Goal: Transaction & Acquisition: Purchase product/service

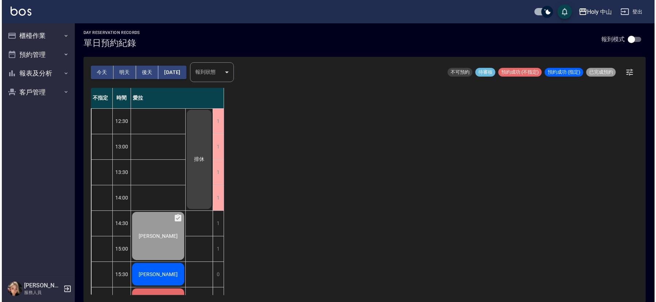
scroll to position [66, 0]
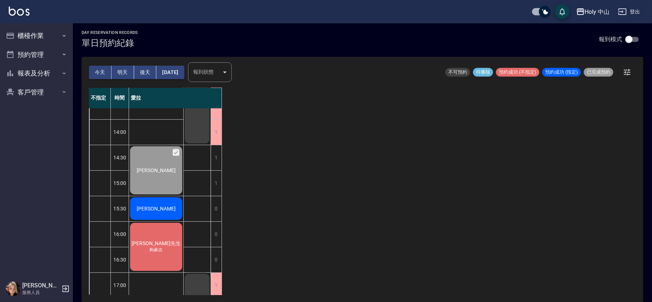
click at [162, 206] on span "[PERSON_NAME]" at bounding box center [156, 209] width 42 height 6
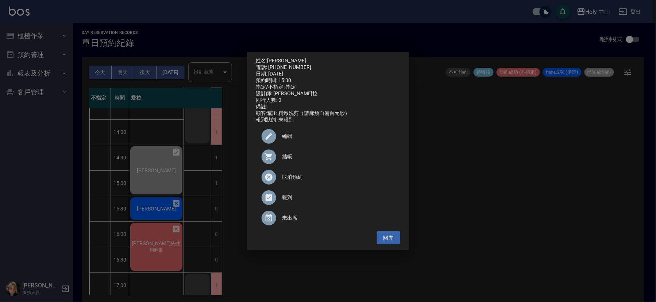
click at [283, 159] on span "結帳" at bounding box center [338, 157] width 112 height 8
click at [280, 158] on div at bounding box center [271, 156] width 20 height 15
click at [162, 245] on div "姓名: Noah陳 電話: 0911671950 日期: 2025/09/21 預約時間: 15:30 指定/不指定: 指定 設計師: 愛拉 同行人數: 0 …" at bounding box center [328, 151] width 656 height 302
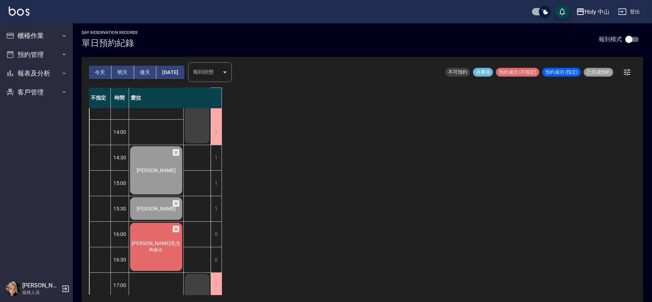
click at [150, 265] on div "江先生 夠麻吉" at bounding box center [156, 247] width 54 height 50
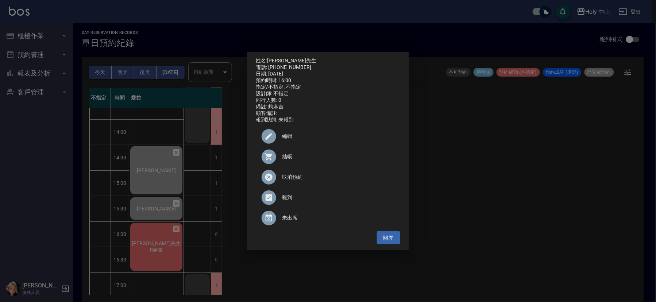
click at [288, 155] on div "結帳" at bounding box center [328, 157] width 144 height 20
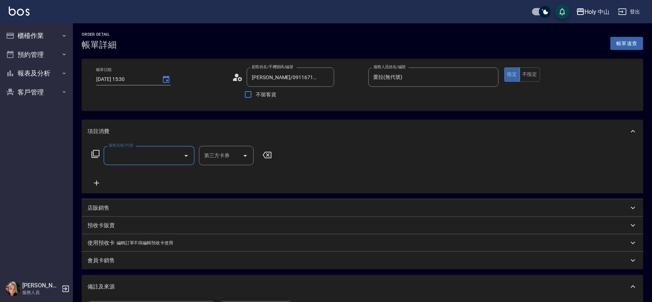
click at [151, 157] on input "服務名稱/代號" at bounding box center [144, 155] width 74 height 13
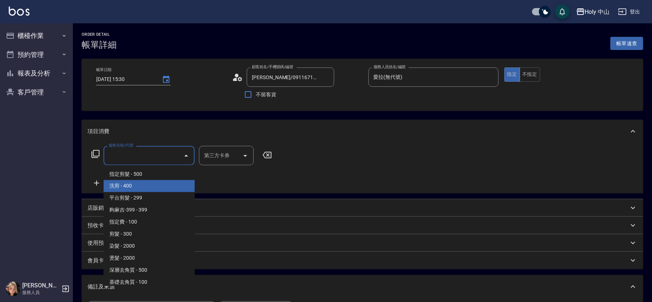
click at [145, 186] on span "洗剪 - 400" at bounding box center [149, 186] width 91 height 12
type input "洗剪(3)"
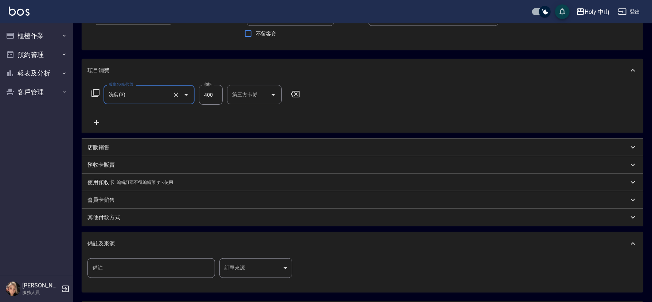
scroll to position [109, 0]
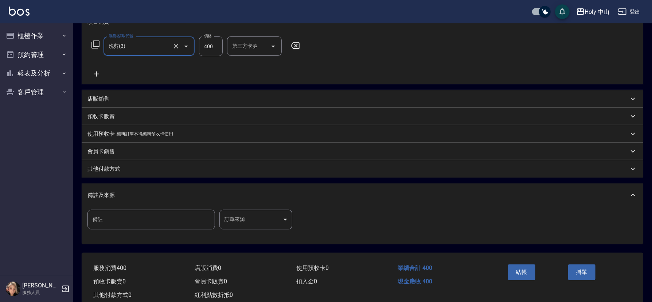
click at [254, 215] on body "Holy 中山 登出 櫃檯作業 打帳單 帳單列表 營業儀表板 現場電腦打卡 預約管理 預約管理 單日預約紀錄 單週預約紀錄 報表及分析 報表目錄 店家日報表 …" at bounding box center [326, 105] width 652 height 429
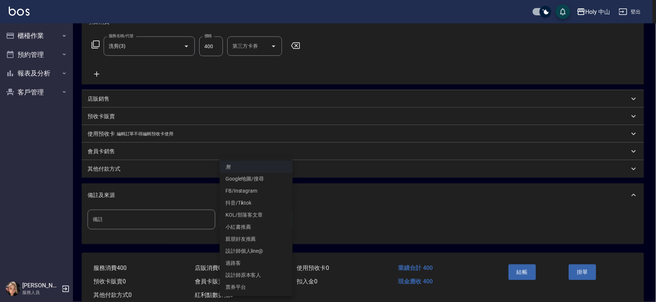
click at [248, 272] on li "設計師原本客人" at bounding box center [255, 275] width 73 height 12
type input "設計師原本客人"
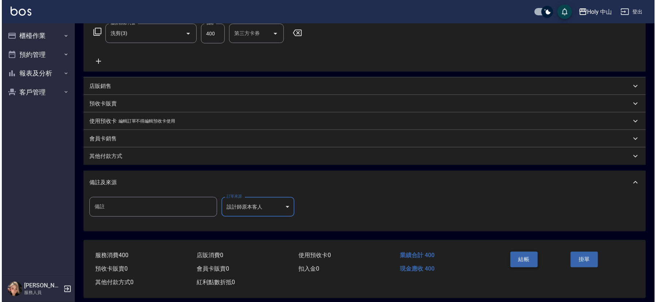
scroll to position [129, 0]
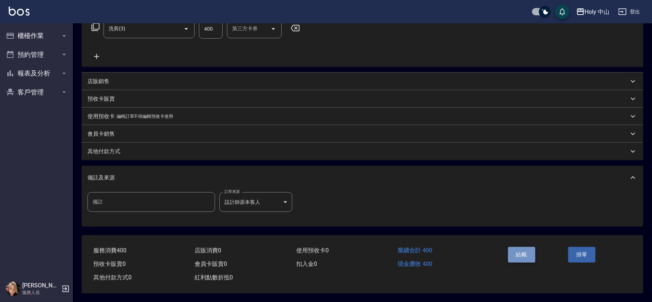
click at [526, 249] on button "結帳" at bounding box center [521, 254] width 27 height 15
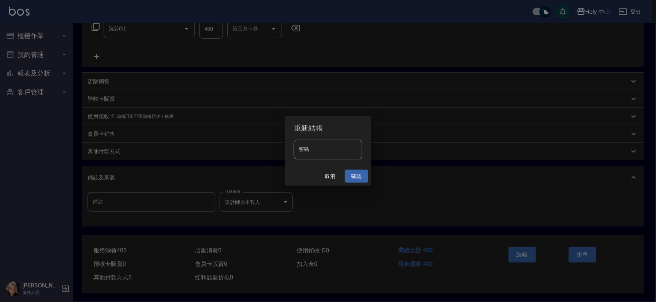
click at [349, 179] on button "確認" at bounding box center [356, 176] width 23 height 13
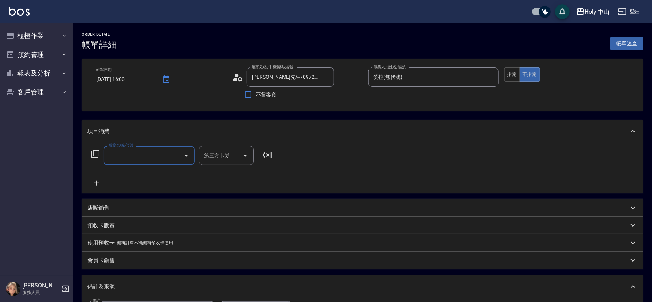
click at [157, 155] on input "服務名稱/代號" at bounding box center [144, 155] width 74 height 13
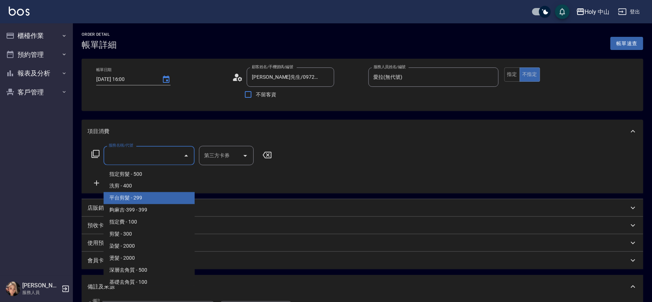
click at [138, 197] on span "平台剪髮 - 299" at bounding box center [149, 198] width 91 height 12
type input "平台剪髮(4)"
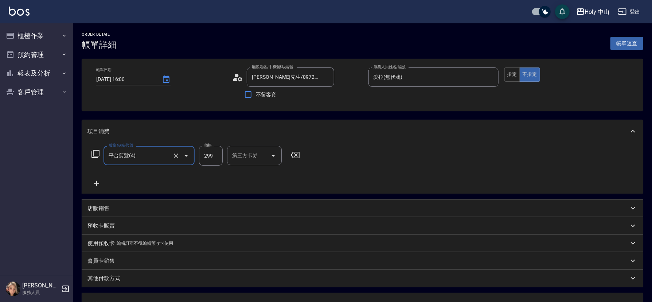
click at [265, 158] on input "第三方卡券" at bounding box center [248, 155] width 37 height 13
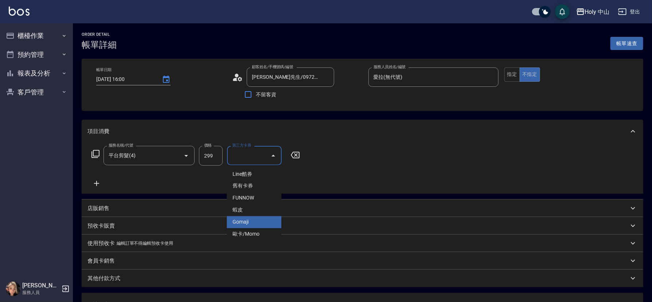
click at [258, 226] on span "Gomaji" at bounding box center [254, 222] width 55 height 12
type input "Gomaji"
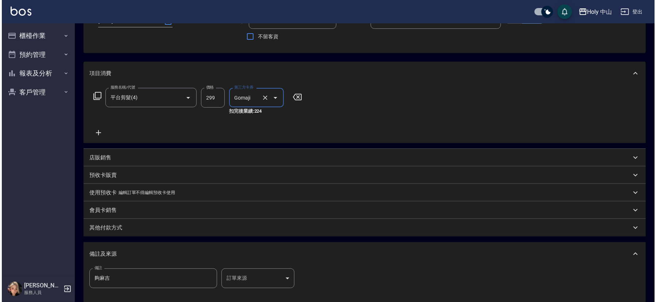
scroll to position [137, 0]
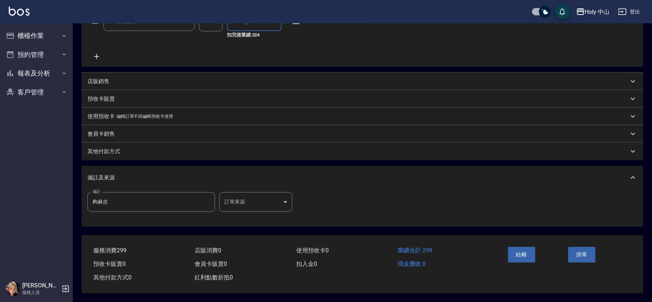
click at [255, 195] on body "Holy 中山 登出 櫃檯作業 打帳單 帳單列表 營業儀表板 現場電腦打卡 預約管理 預約管理 單日預約紀錄 單週預約紀錄 報表及分析 報表目錄 店家日報表 …" at bounding box center [326, 84] width 652 height 436
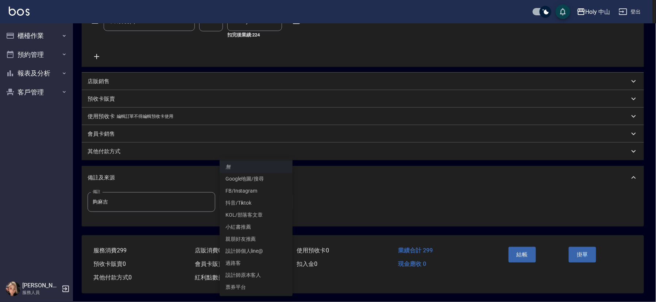
click at [233, 285] on li "票券平台" at bounding box center [255, 287] width 73 height 12
type input "票券平台"
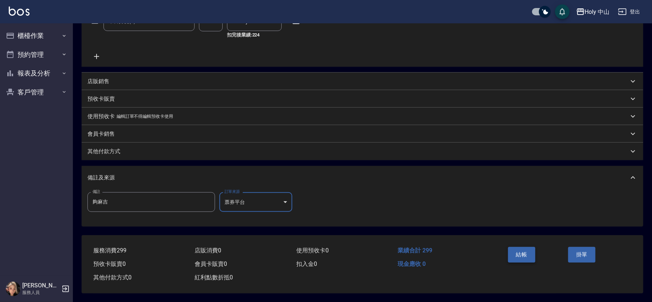
click at [526, 251] on button "結帳" at bounding box center [521, 254] width 27 height 15
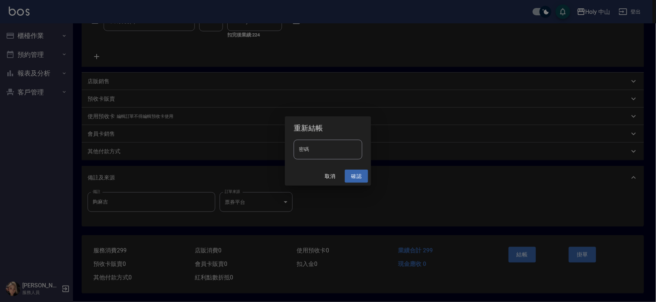
click at [355, 174] on button "確認" at bounding box center [356, 176] width 23 height 13
